Goal: Transaction & Acquisition: Purchase product/service

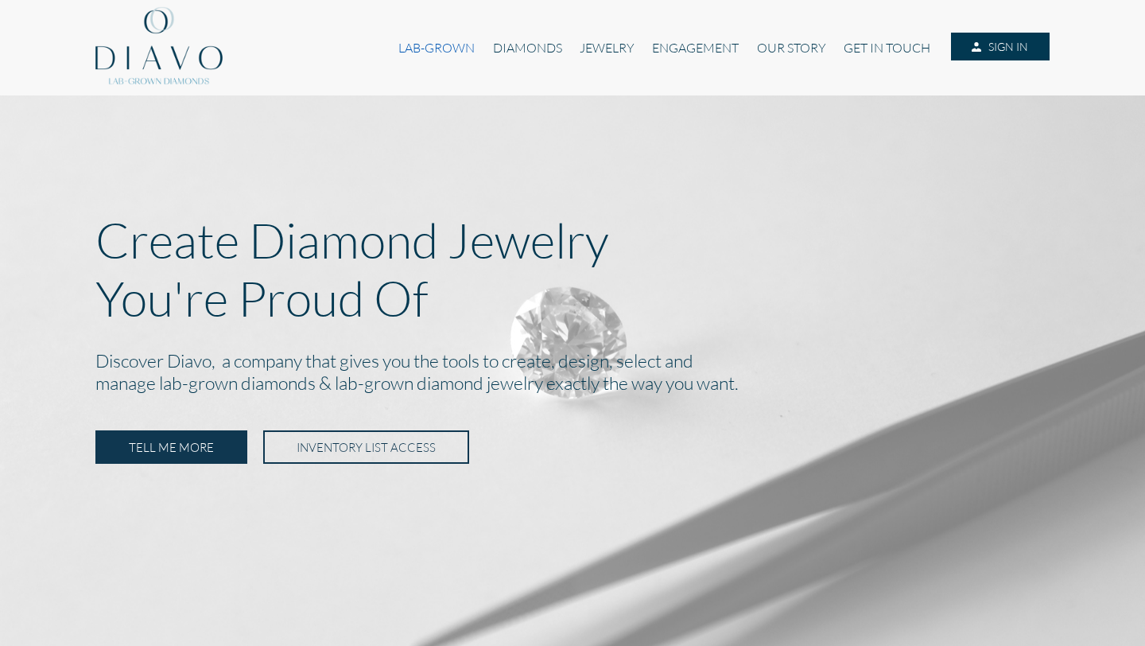
click at [434, 51] on link "LAB-GROWN" at bounding box center [437, 48] width 94 height 30
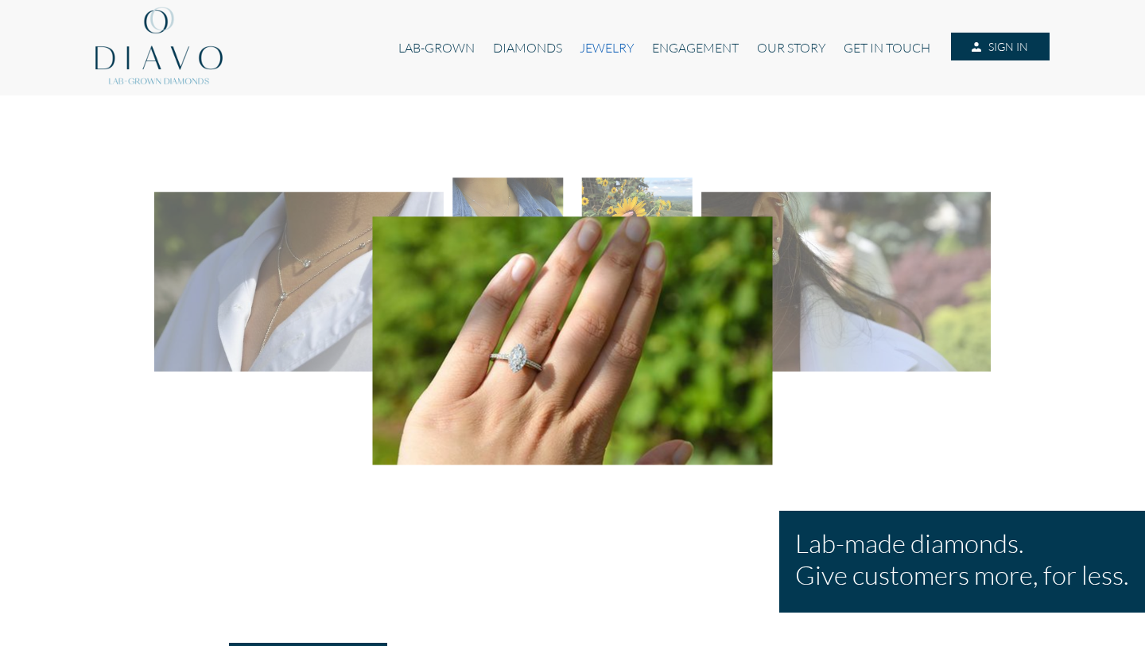
click at [588, 52] on link "JEWELRY" at bounding box center [607, 48] width 72 height 30
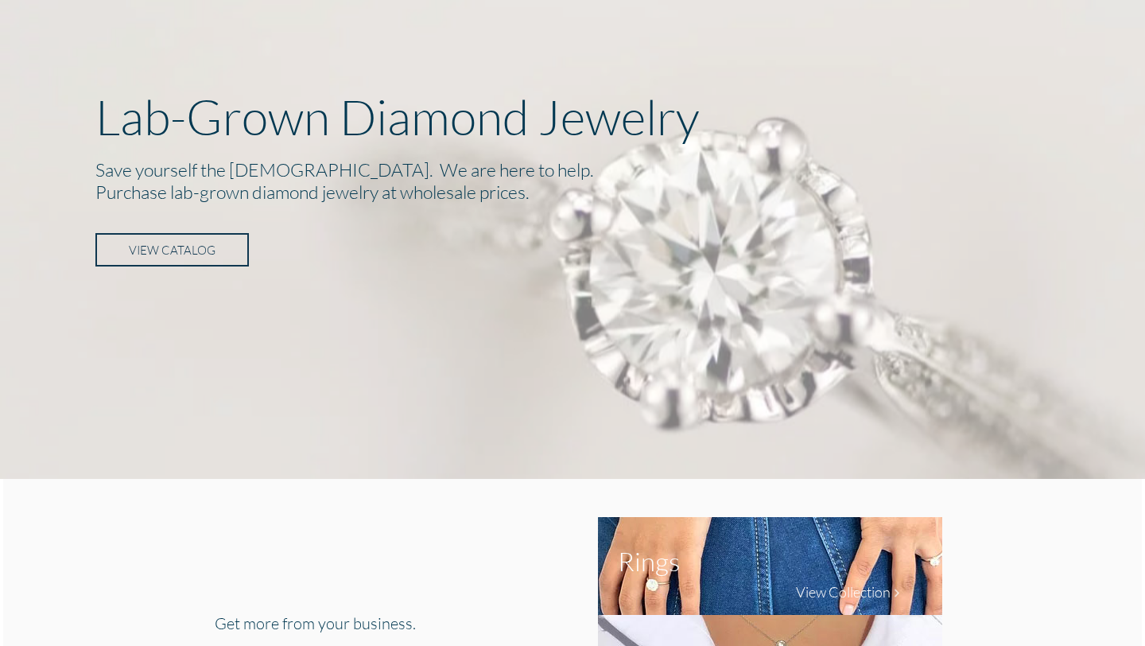
click at [195, 248] on link "VIEW CATALOG" at bounding box center [171, 249] width 153 height 33
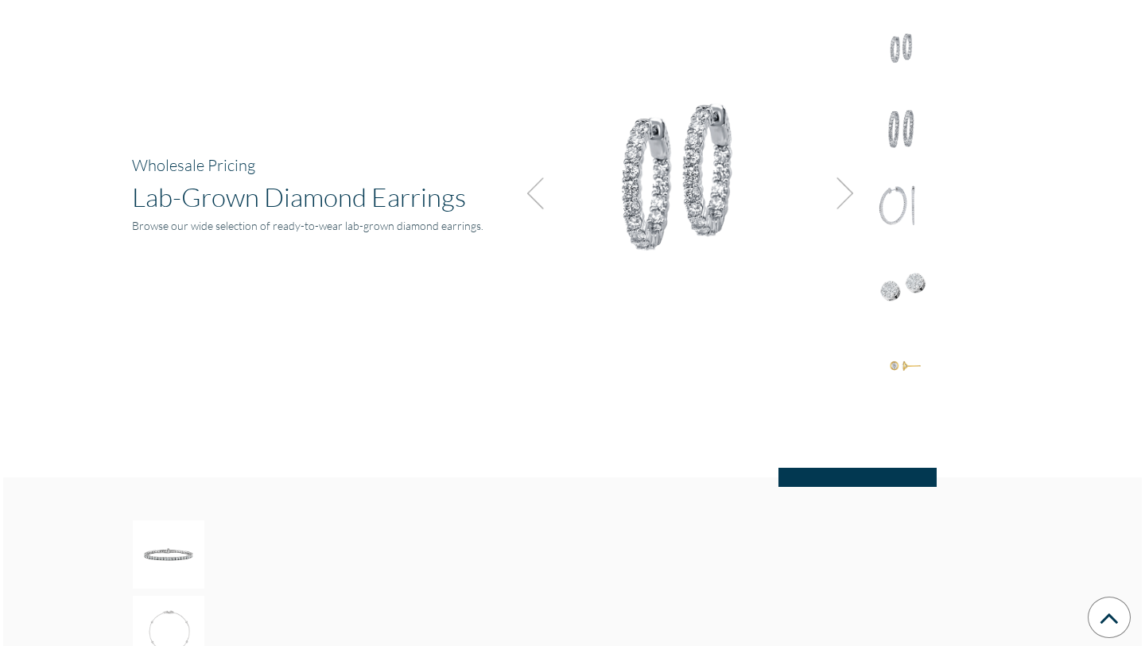
scroll to position [2116, 0]
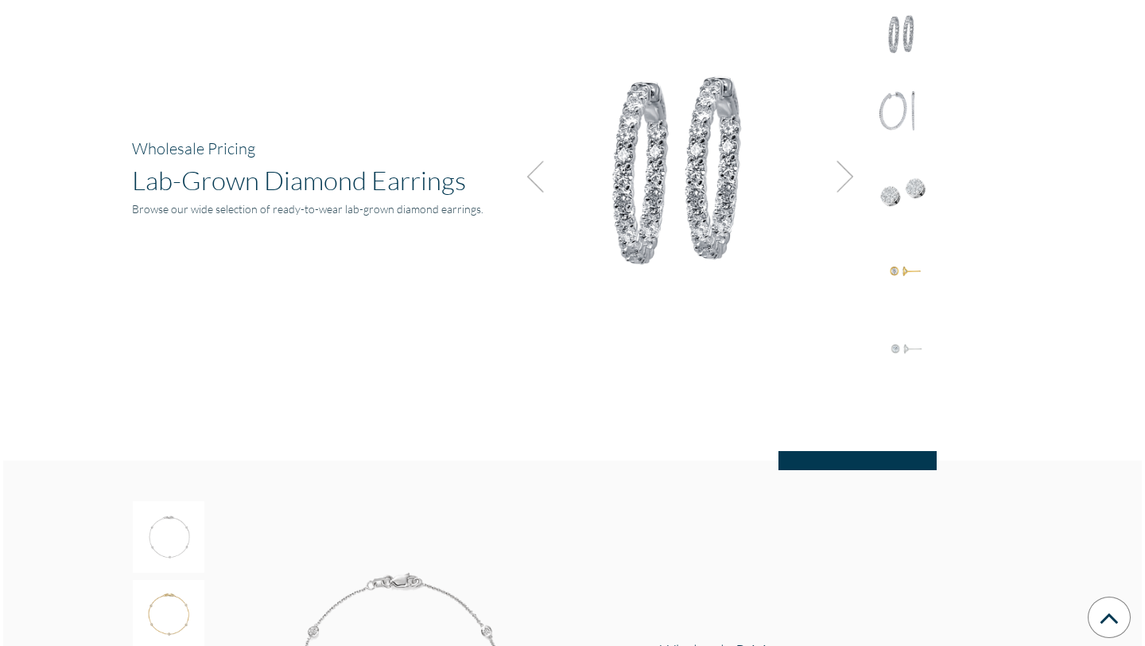
click at [836, 170] on img at bounding box center [840, 176] width 43 height 43
click at [910, 223] on div at bounding box center [903, 194] width 72 height 77
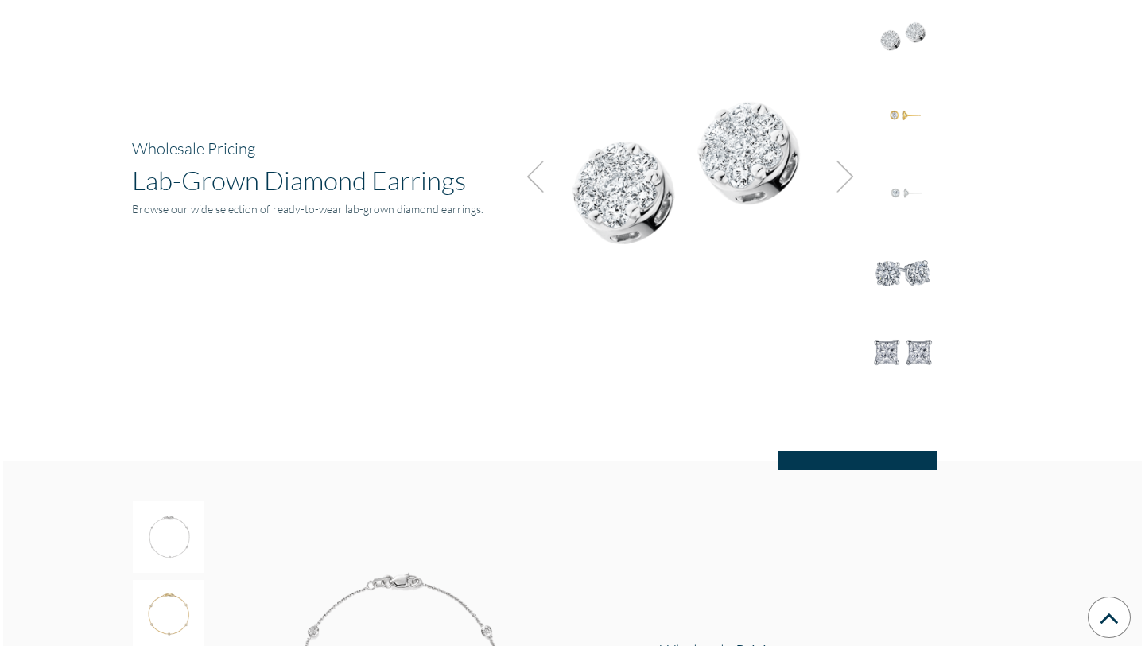
click at [900, 188] on img at bounding box center [903, 193] width 72 height 72
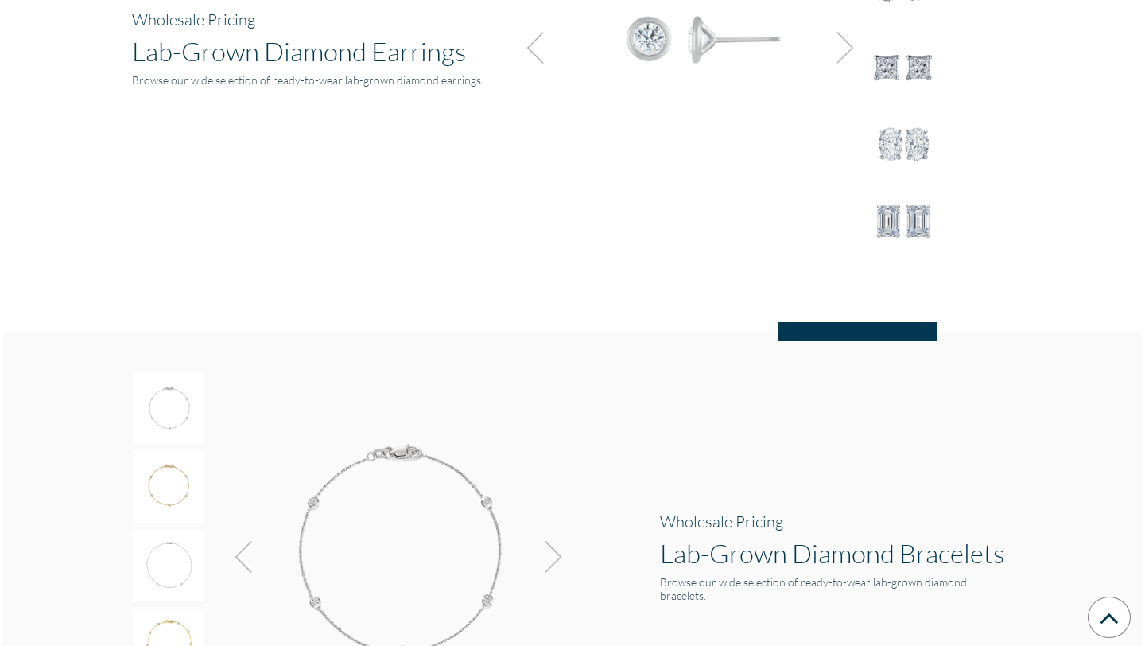
scroll to position [2327, 0]
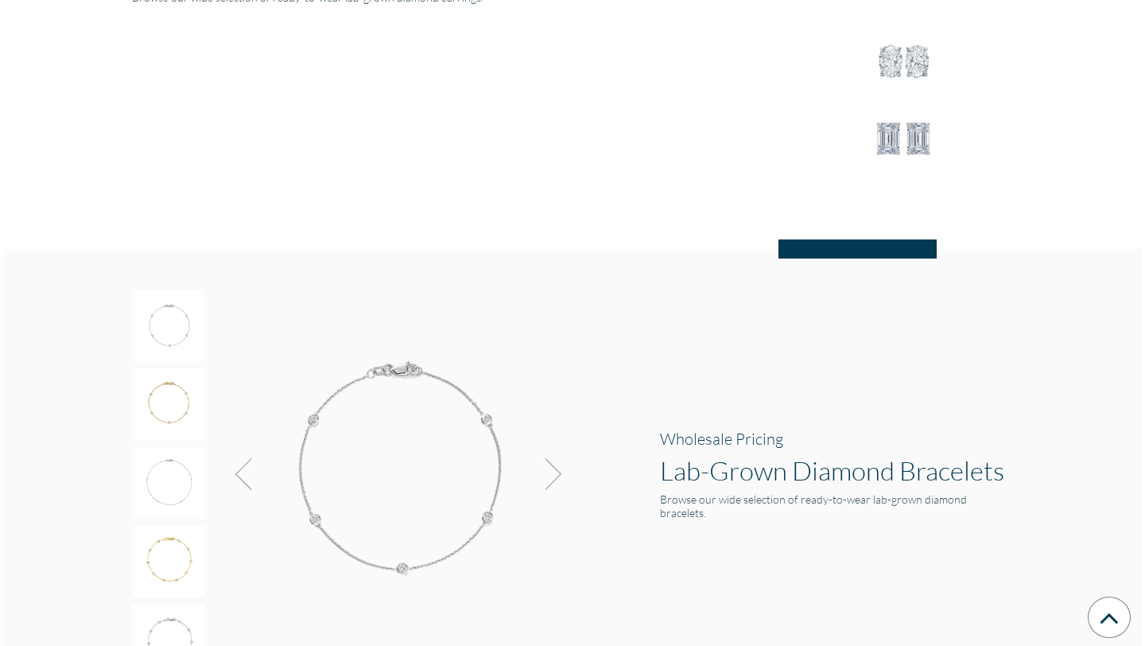
click at [875, 257] on hr at bounding box center [857, 248] width 158 height 19
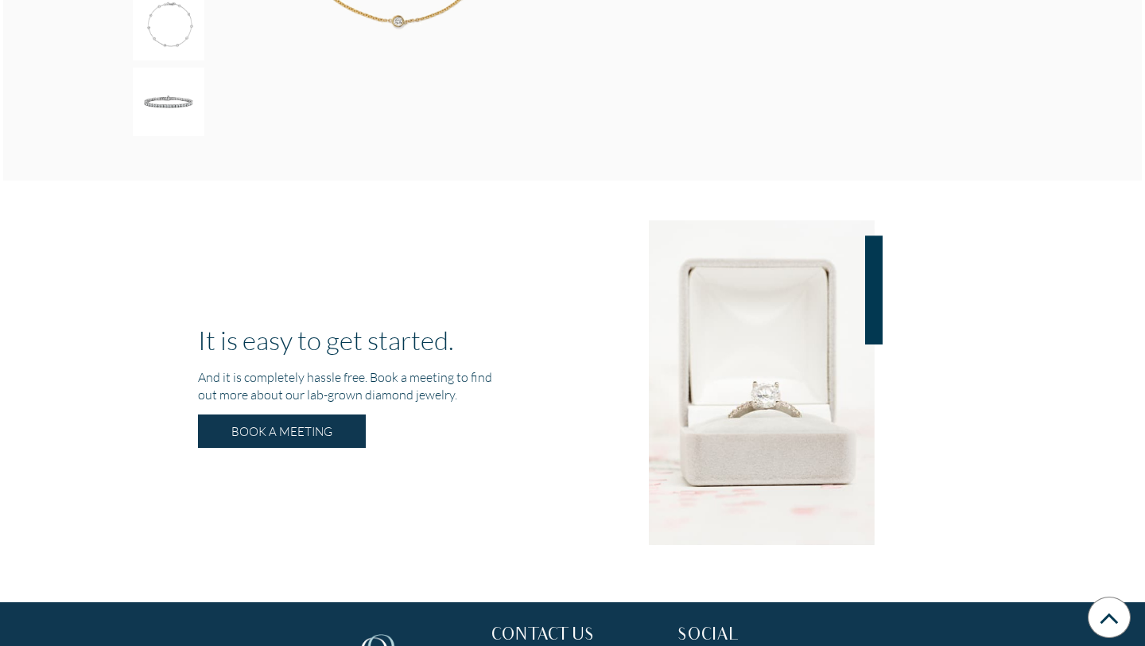
scroll to position [2948, 0]
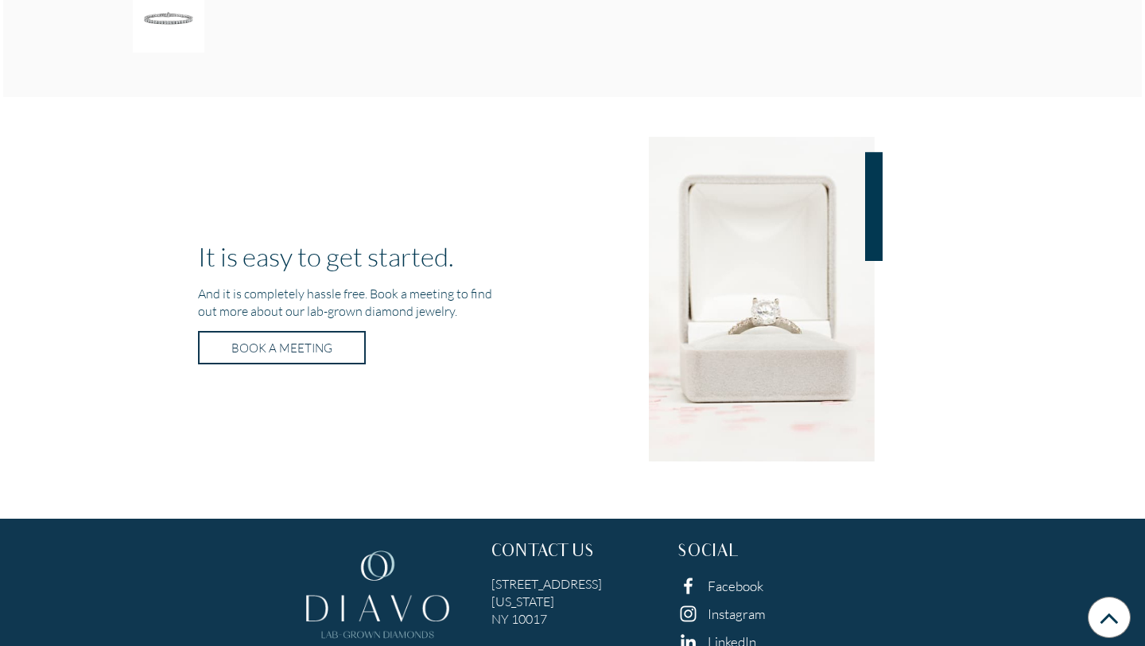
click at [326, 349] on span "BOOK A MEETING" at bounding box center [281, 347] width 101 height 14
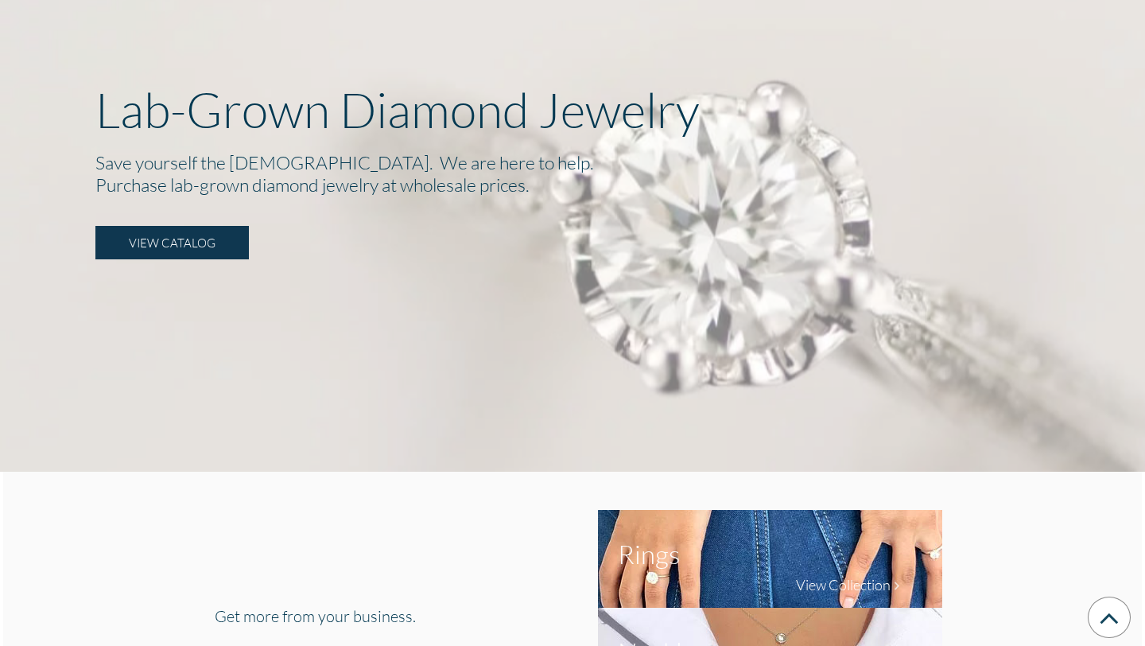
scroll to position [0, 0]
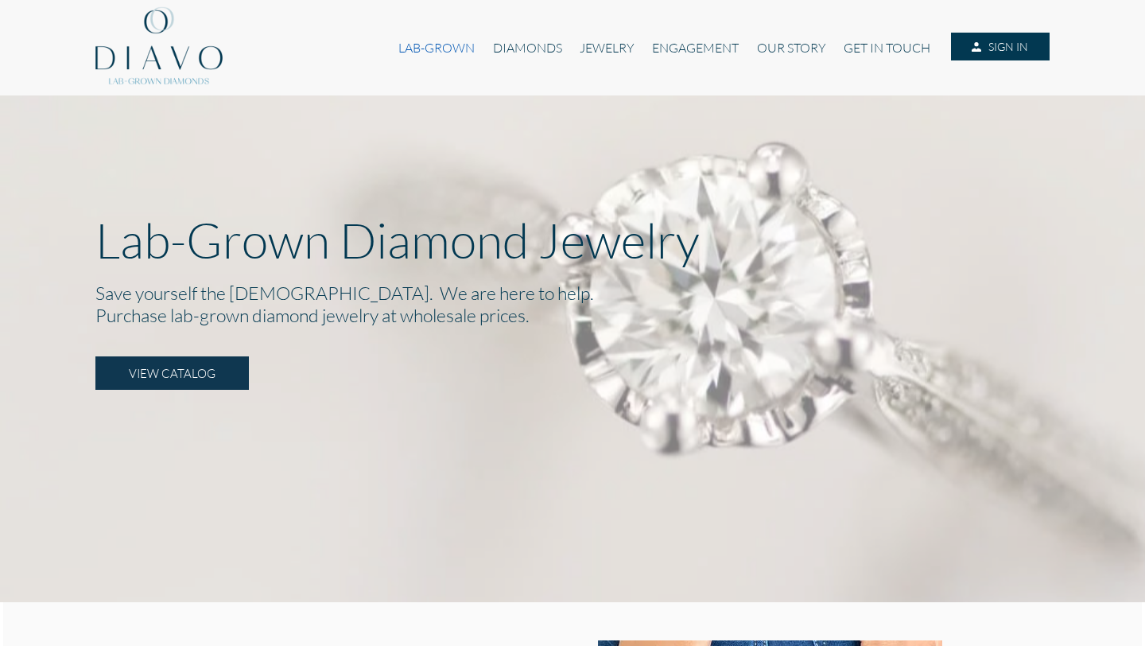
click at [433, 49] on link "LAB-GROWN" at bounding box center [437, 48] width 94 height 30
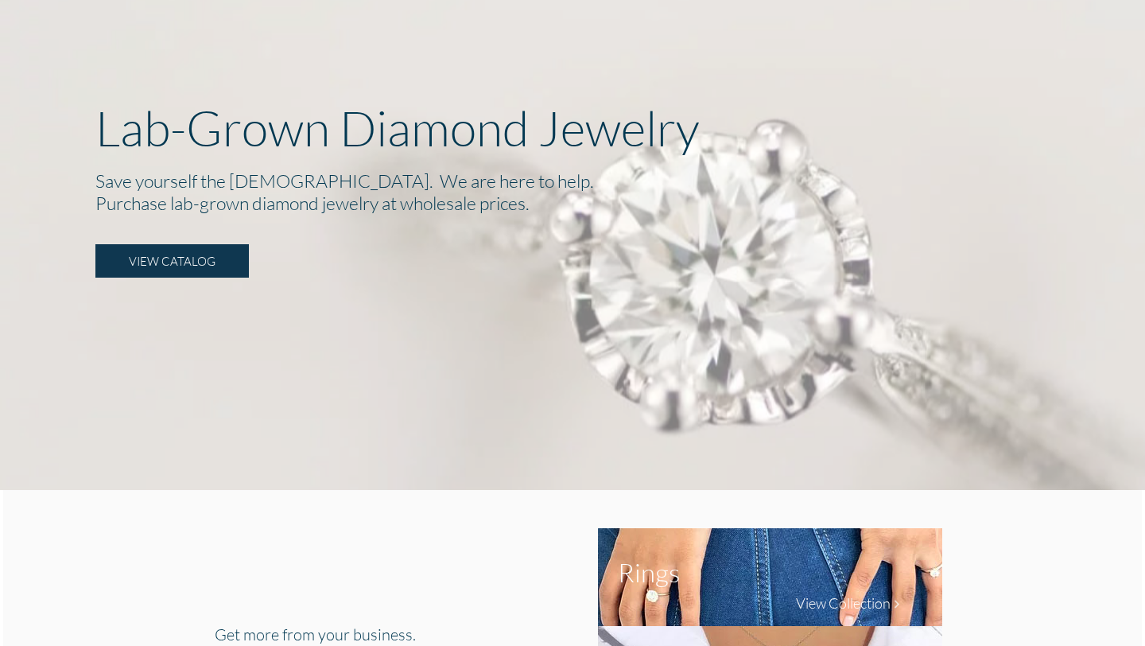
scroll to position [123, 0]
